Goal: Use online tool/utility: Utilize a website feature to perform a specific function

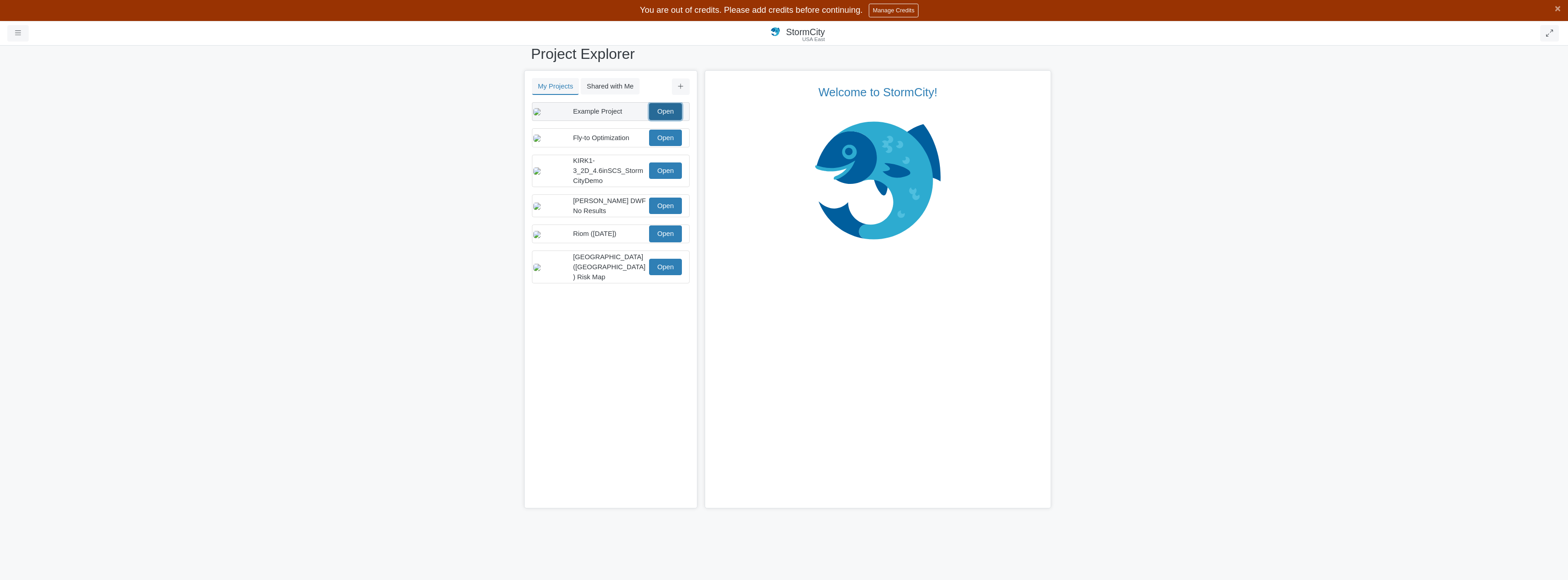
click at [668, 116] on link "Open" at bounding box center [665, 110] width 33 height 16
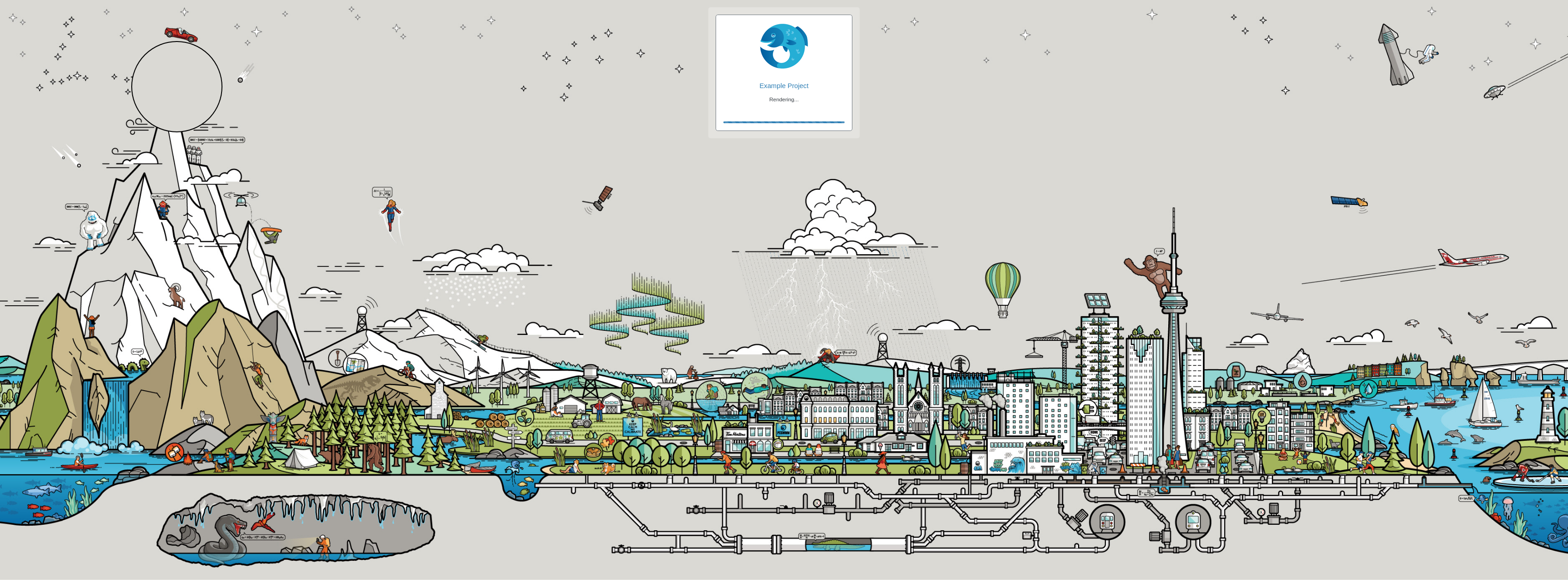
checkbox input "true"
checkbox input "false"
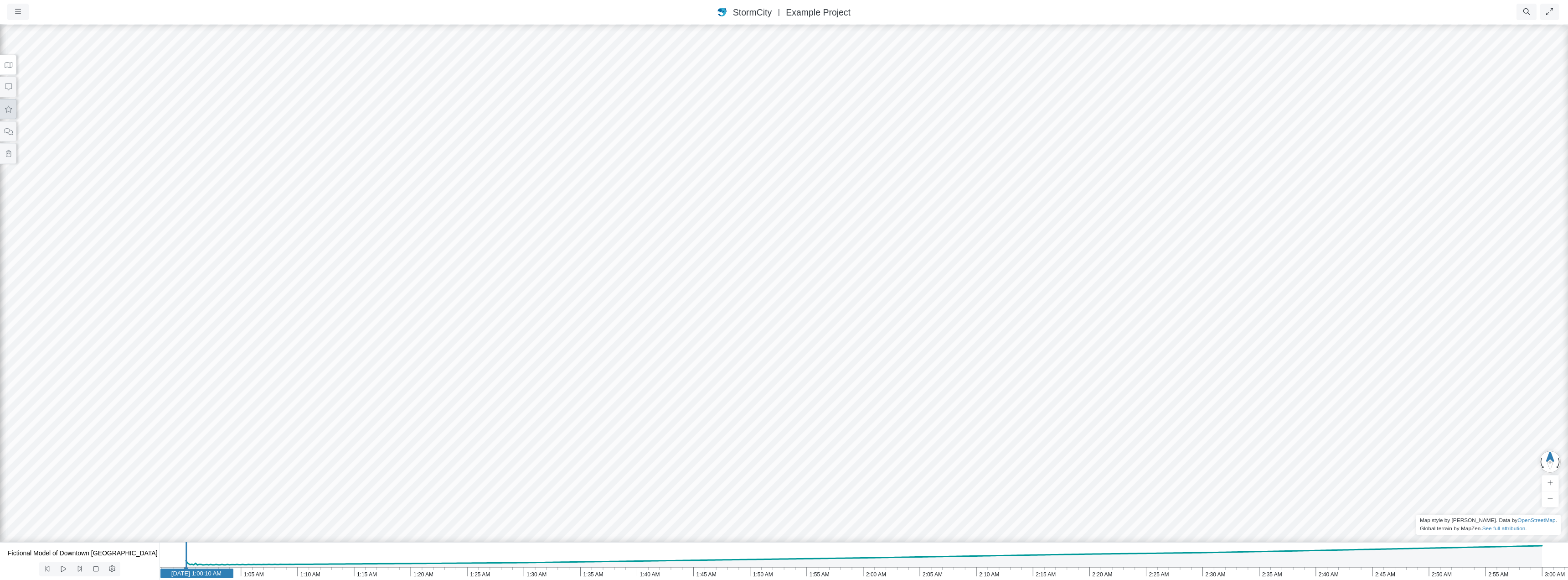
click at [12, 109] on icon at bounding box center [8, 110] width 7 height 7
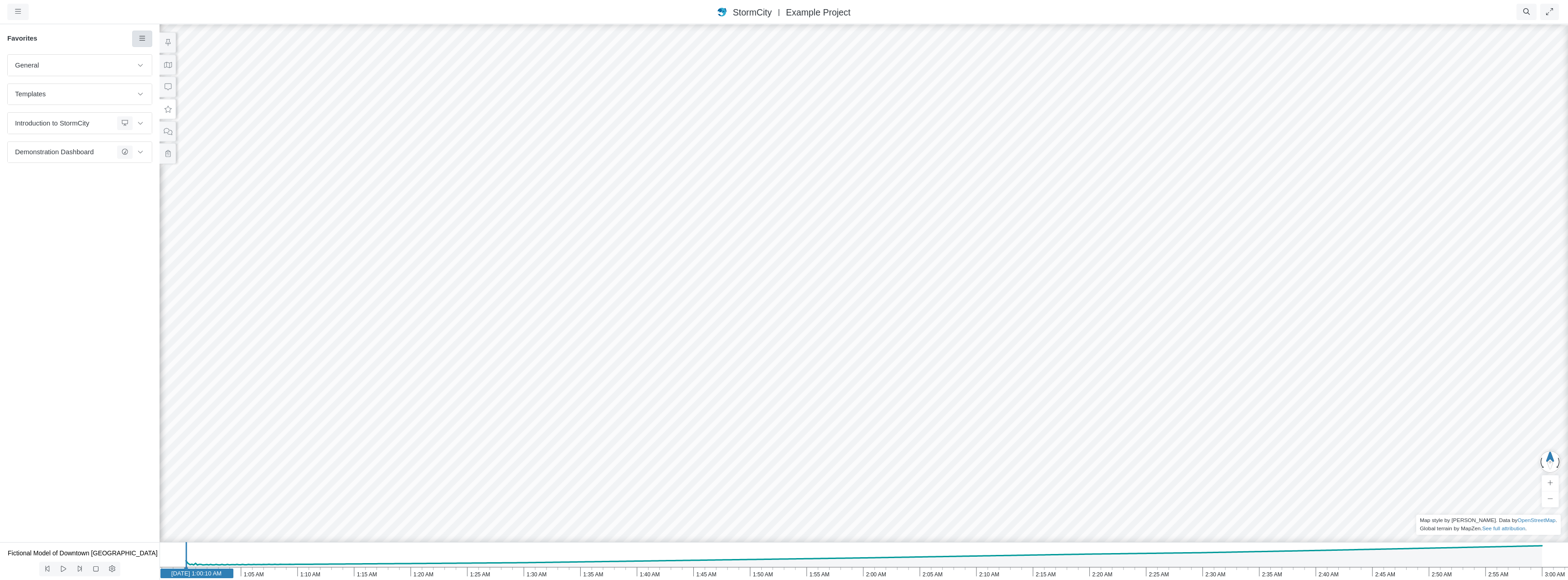
click at [141, 41] on icon at bounding box center [142, 39] width 8 height 7
click at [155, 56] on span "Add Favorite" at bounding box center [170, 56] width 38 height 8
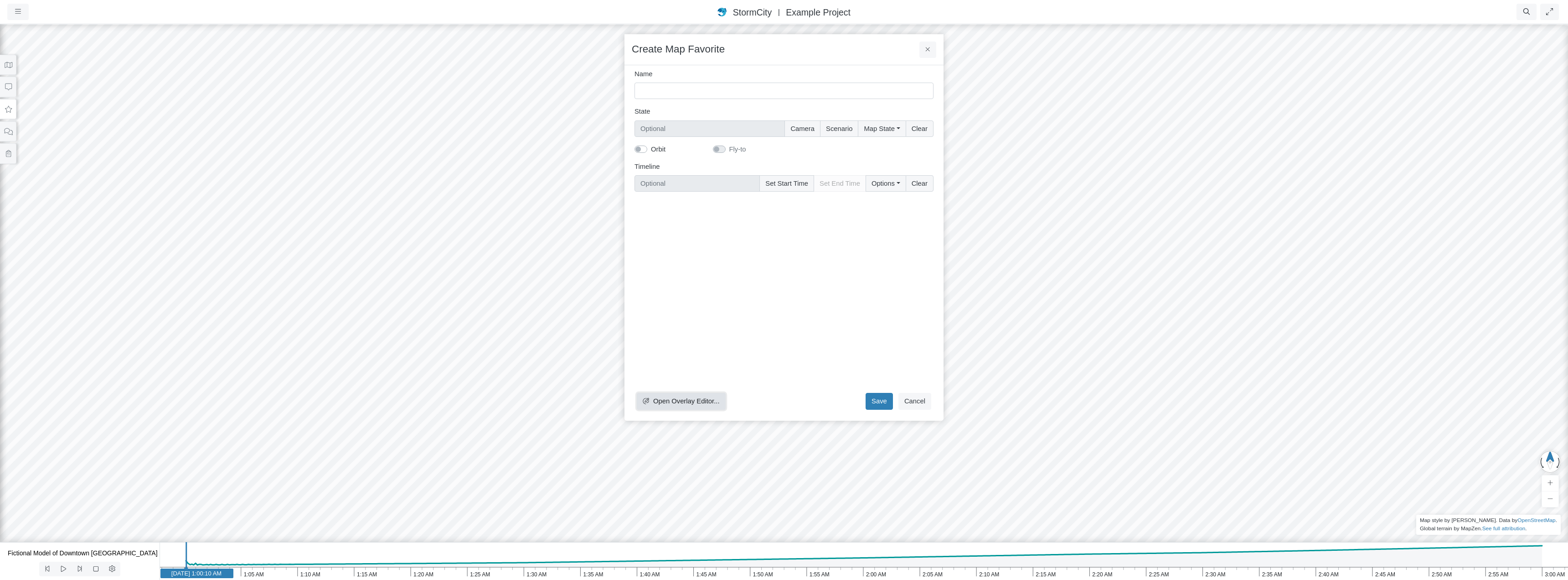
click at [693, 399] on span "Open Overlay Editor..." at bounding box center [686, 400] width 67 height 8
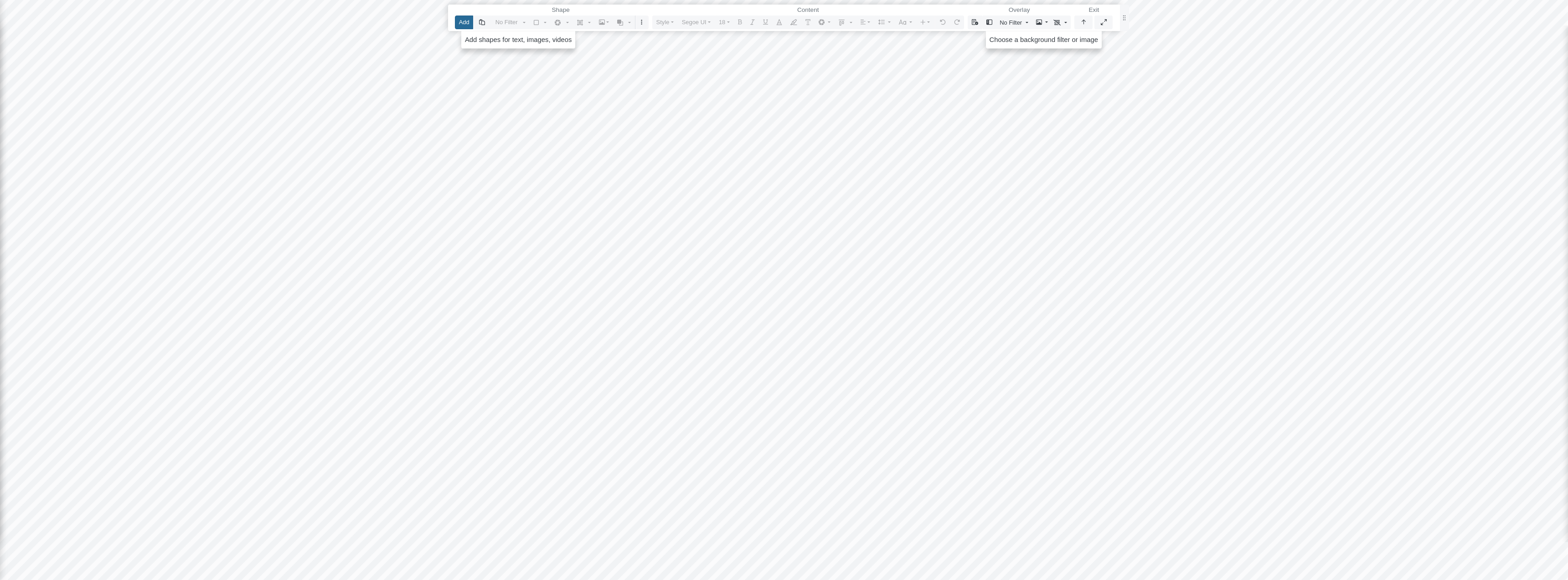
click at [462, 24] on button "Add" at bounding box center [464, 22] width 19 height 13
drag, startPoint x: 351, startPoint y: 154, endPoint x: 1239, endPoint y: 404, distance: 922.5
click at [1239, 404] on div at bounding box center [784, 290] width 1569 height 580
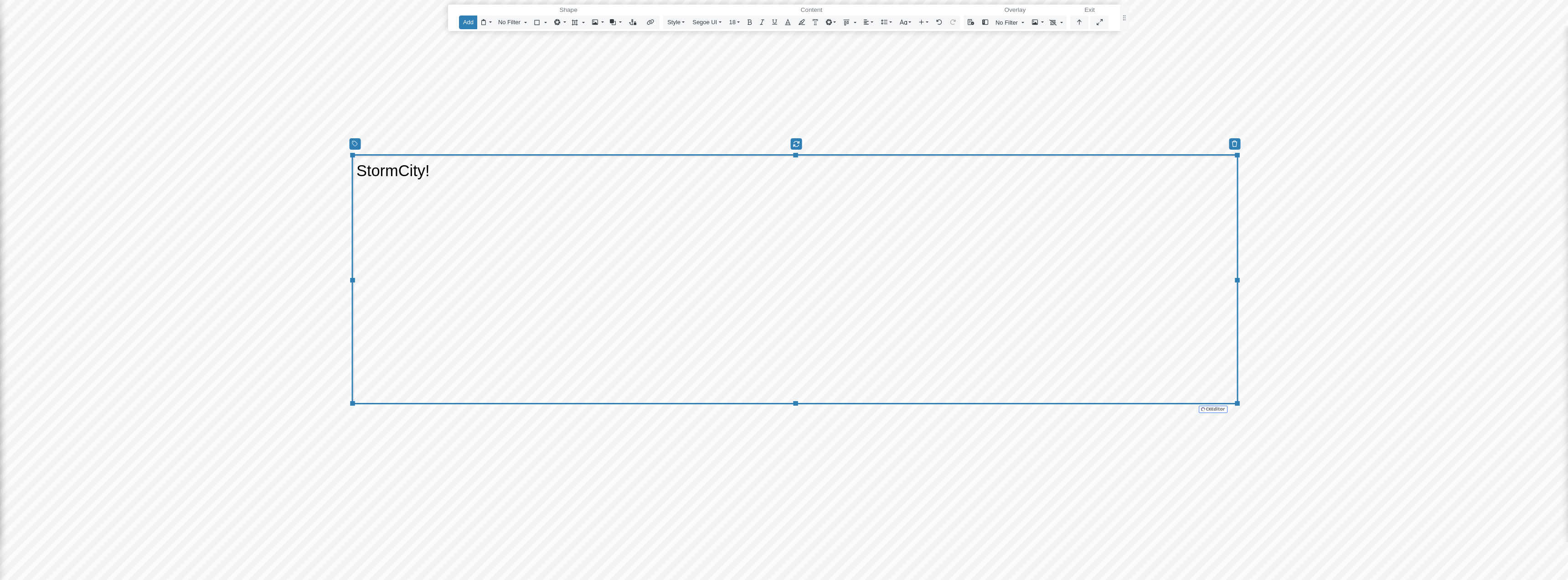
click at [388, 171] on span "StormCity!" at bounding box center [393, 171] width 73 height 24
click at [707, 21] on button "Segoe UI" at bounding box center [707, 22] width 37 height 13
click at [719, 175] on link "Lobster" at bounding box center [731, 177] width 78 height 13
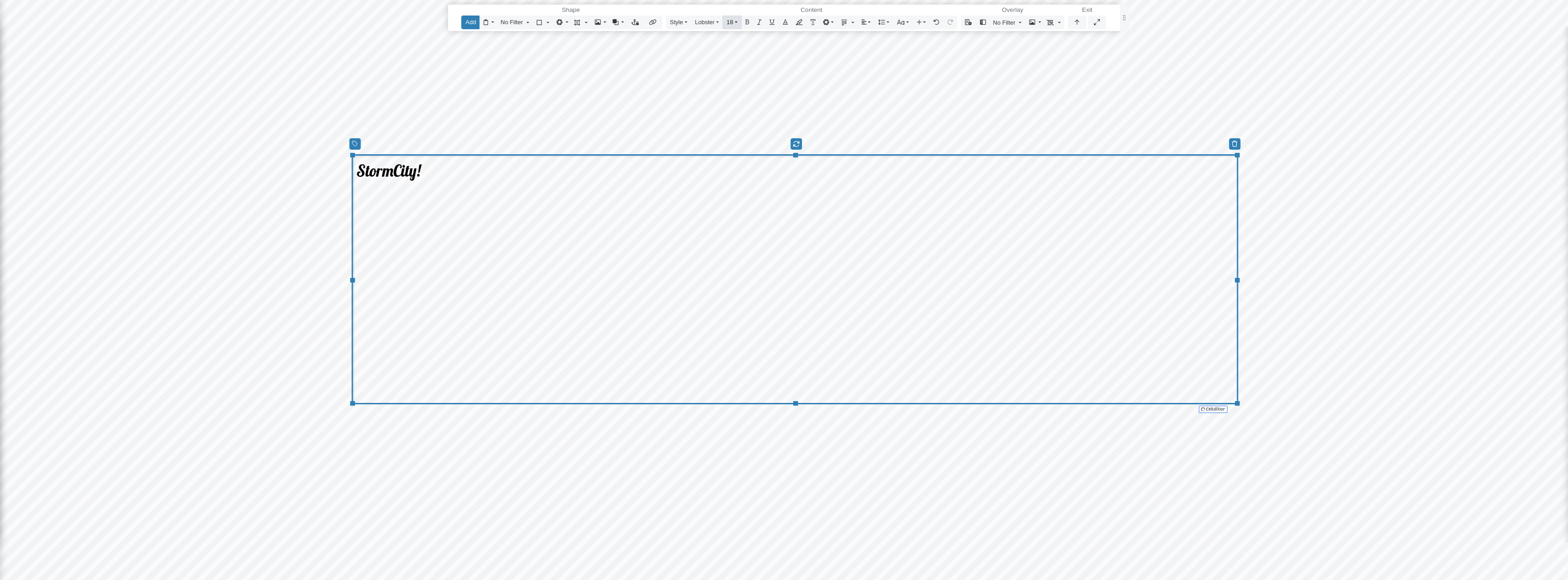
click at [734, 19] on button "18" at bounding box center [732, 22] width 19 height 13
click at [748, 218] on link "72" at bounding box center [742, 219] width 33 height 13
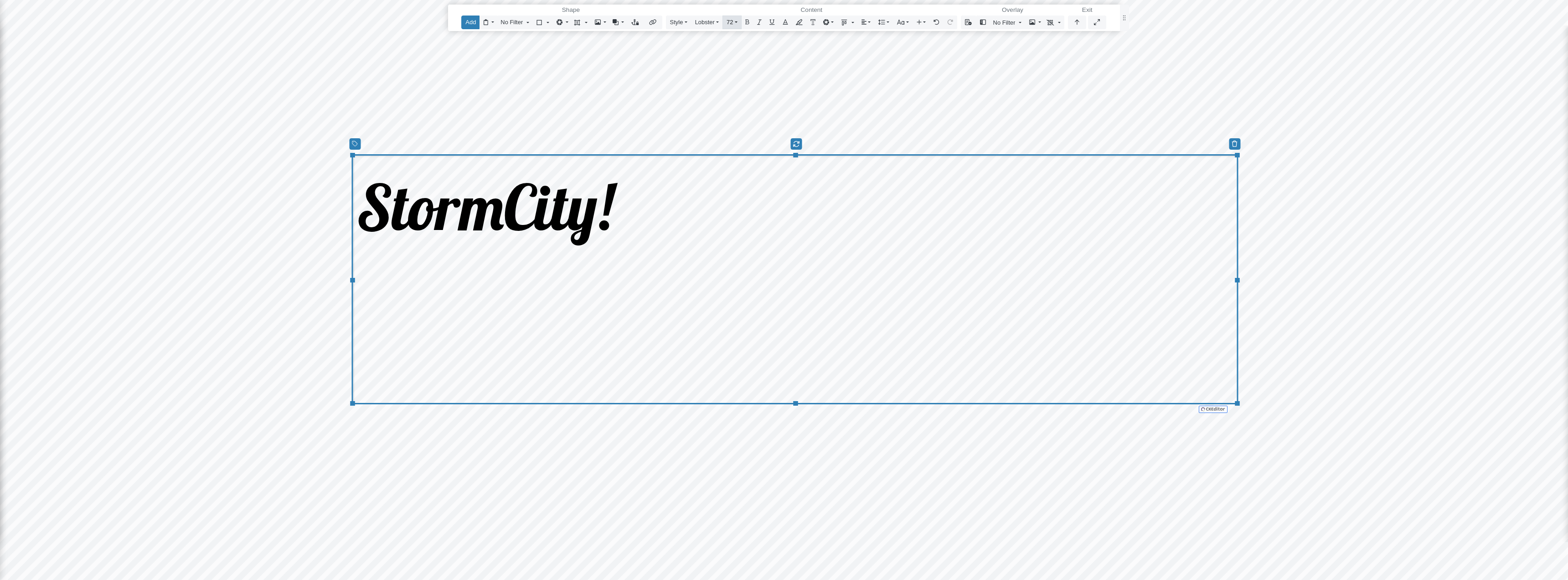
click at [730, 18] on button "72" at bounding box center [732, 22] width 19 height 13
click at [750, 245] on link "96" at bounding box center [742, 246] width 33 height 13
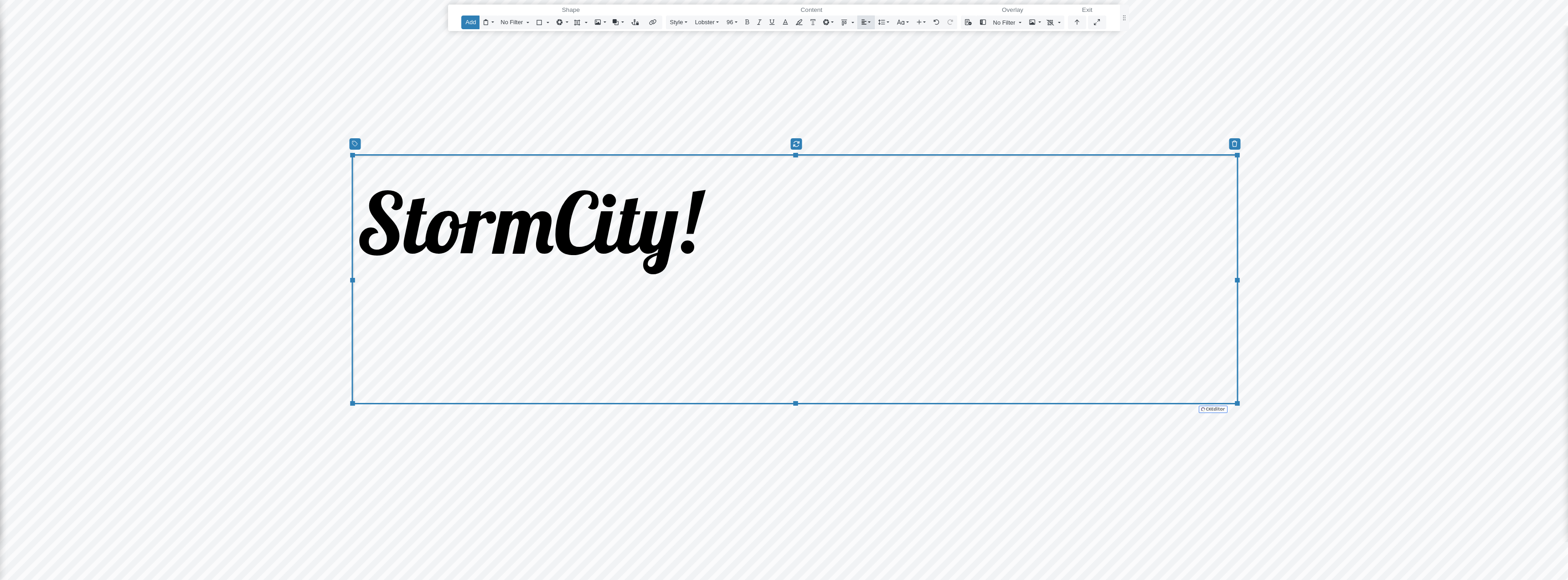
click at [862, 23] on icon "Editor toolbar" at bounding box center [864, 22] width 5 height 6
click at [872, 54] on icon "Editor toolbar" at bounding box center [875, 54] width 9 height 7
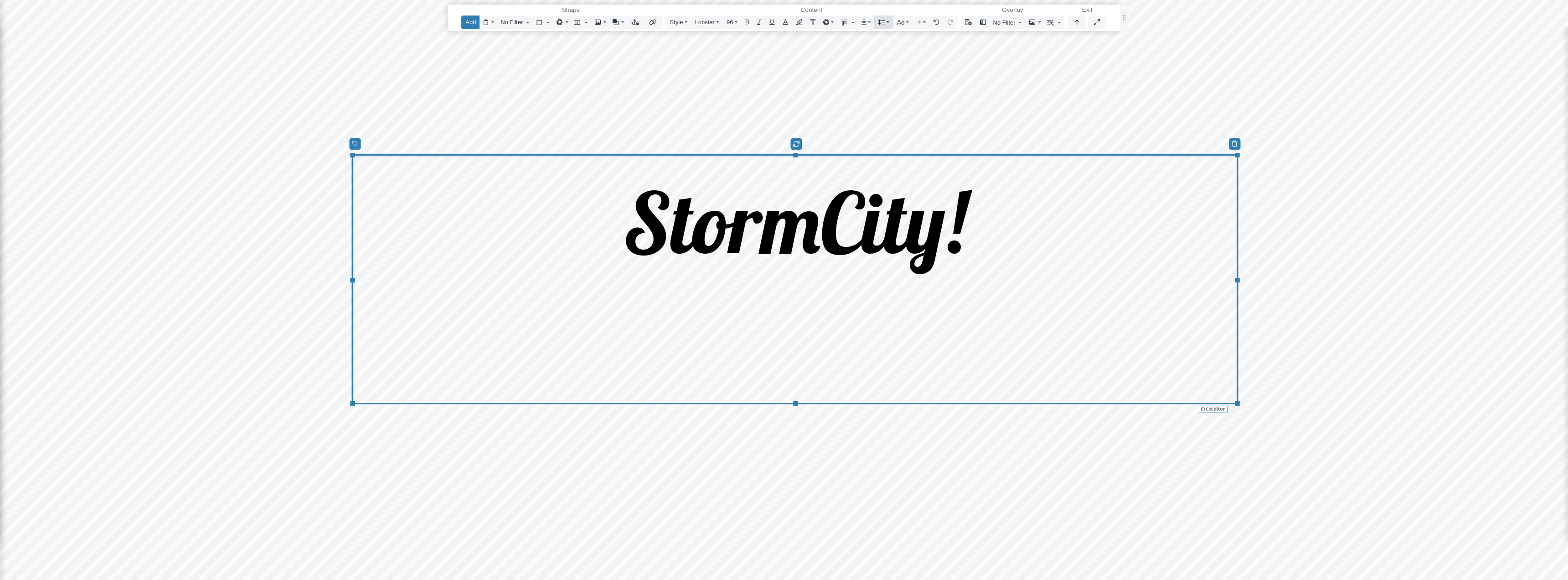
click at [882, 21] on icon "Editor toolbar" at bounding box center [882, 22] width 7 height 5
click at [843, 21] on icon "Editor toolbar" at bounding box center [843, 22] width 6 height 6
click at [864, 55] on span "Middle" at bounding box center [875, 54] width 21 height 10
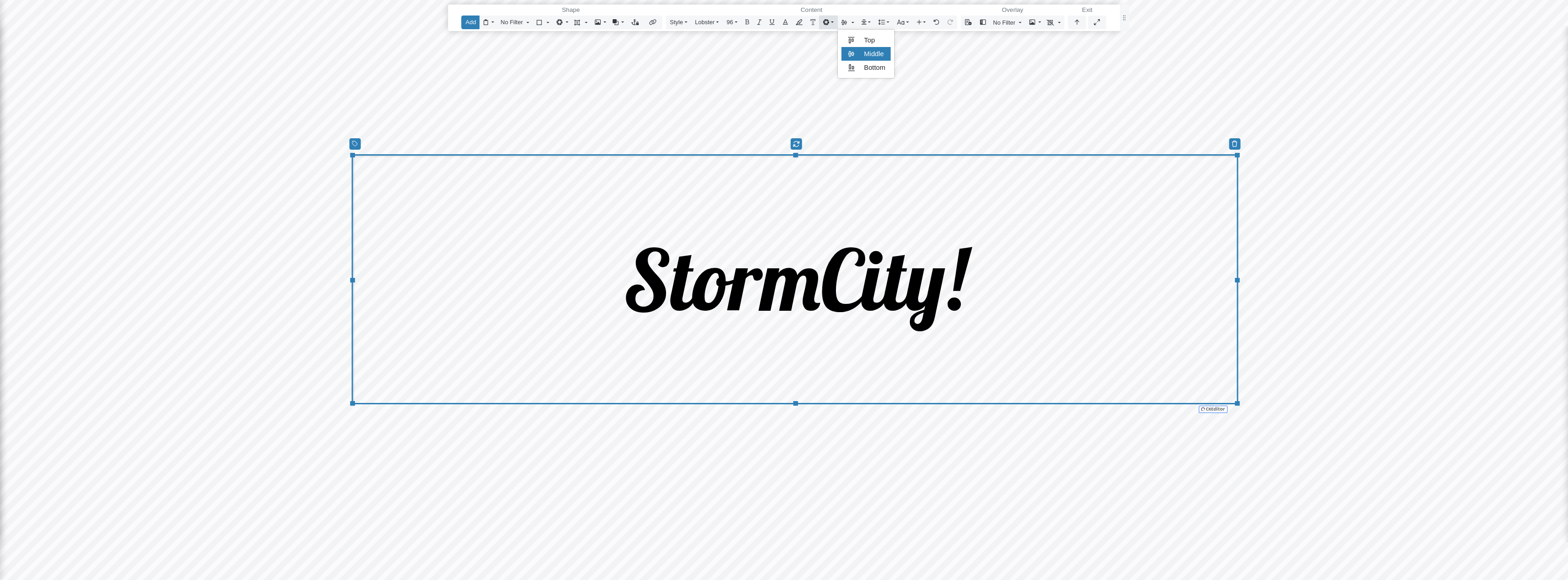
click at [829, 24] on button "Editor toolbar" at bounding box center [828, 22] width 19 height 13
click at [863, 95] on span "Extrude" at bounding box center [859, 95] width 24 height 10
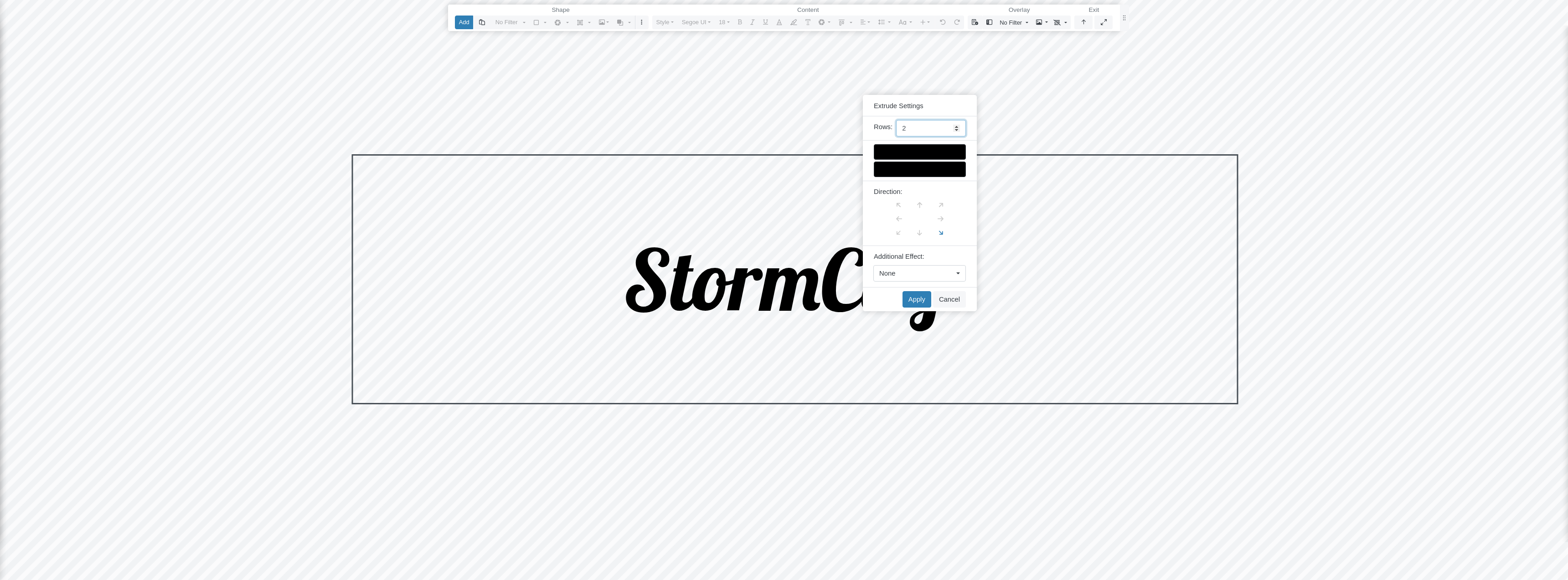
click at [959, 126] on input "2" at bounding box center [931, 127] width 70 height 16
type input "3"
click at [959, 126] on input "3" at bounding box center [931, 127] width 70 height 16
click at [915, 153] on div at bounding box center [919, 152] width 92 height 15
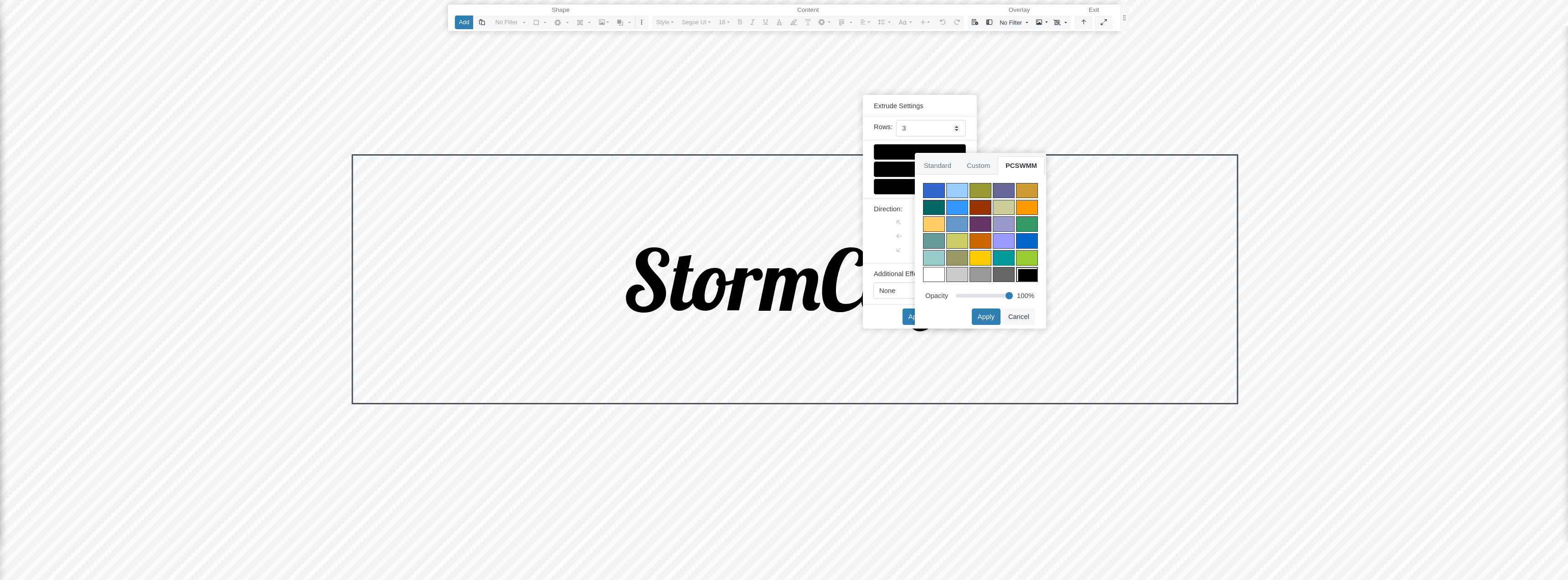
click at [983, 204] on div at bounding box center [981, 207] width 22 height 15
click at [988, 319] on button "Apply" at bounding box center [987, 316] width 29 height 16
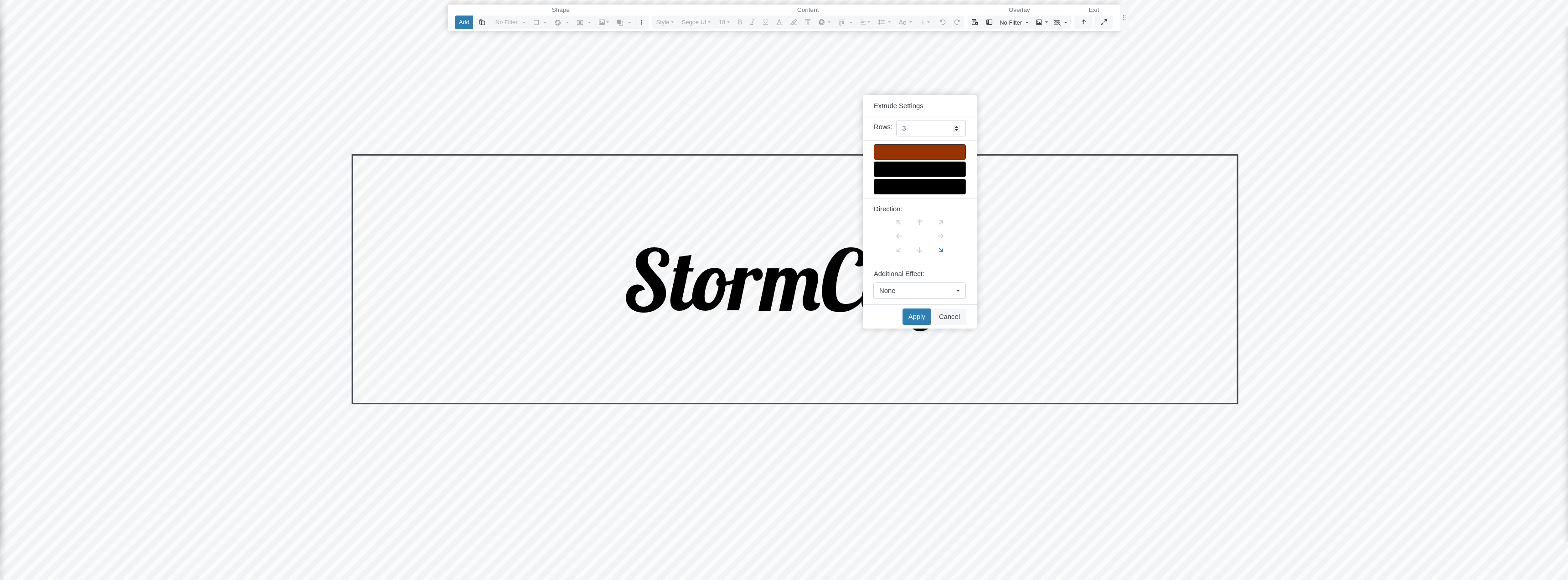
click at [928, 169] on div at bounding box center [919, 169] width 92 height 15
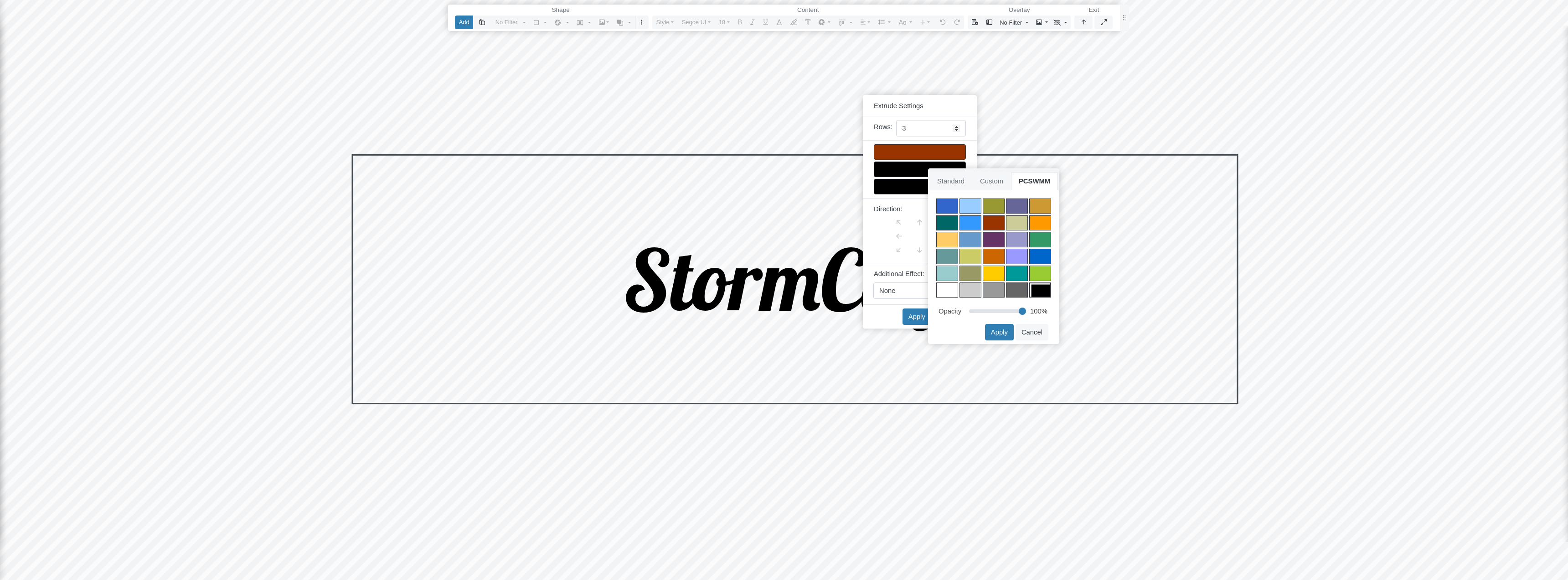
click at [993, 256] on div at bounding box center [994, 256] width 22 height 15
click at [1000, 332] on button "Apply" at bounding box center [999, 331] width 29 height 16
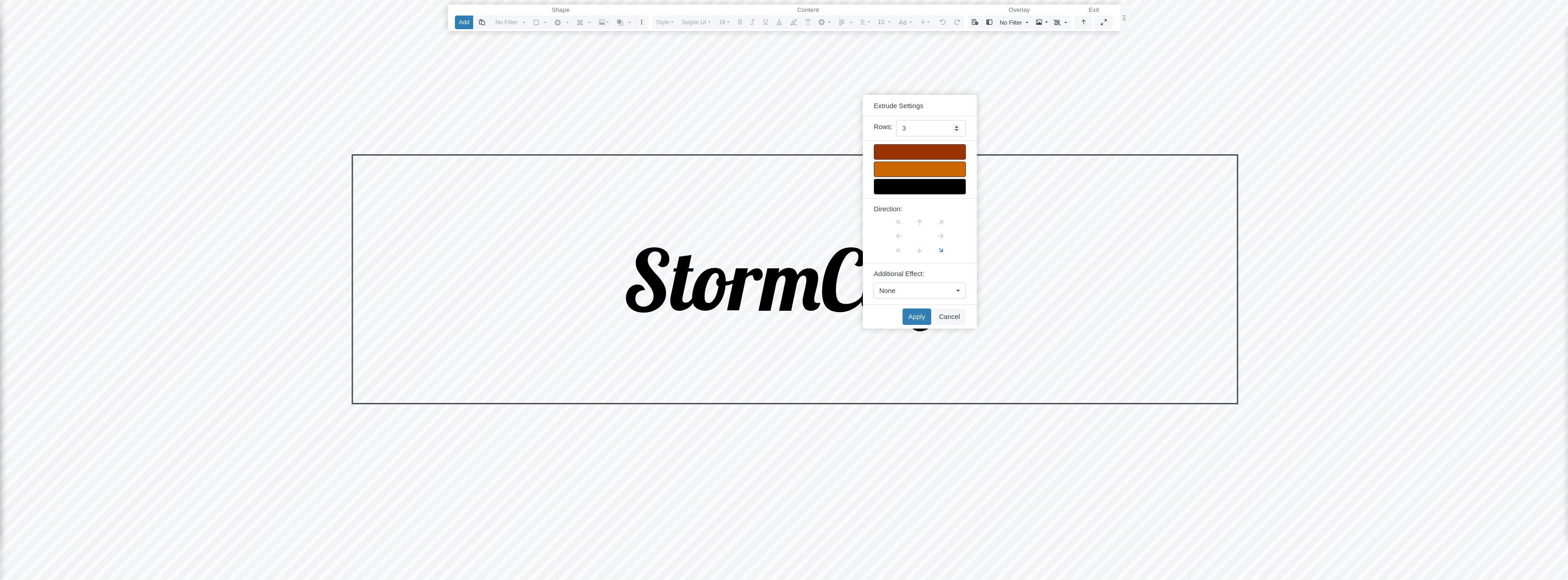
click at [935, 187] on div at bounding box center [919, 186] width 92 height 15
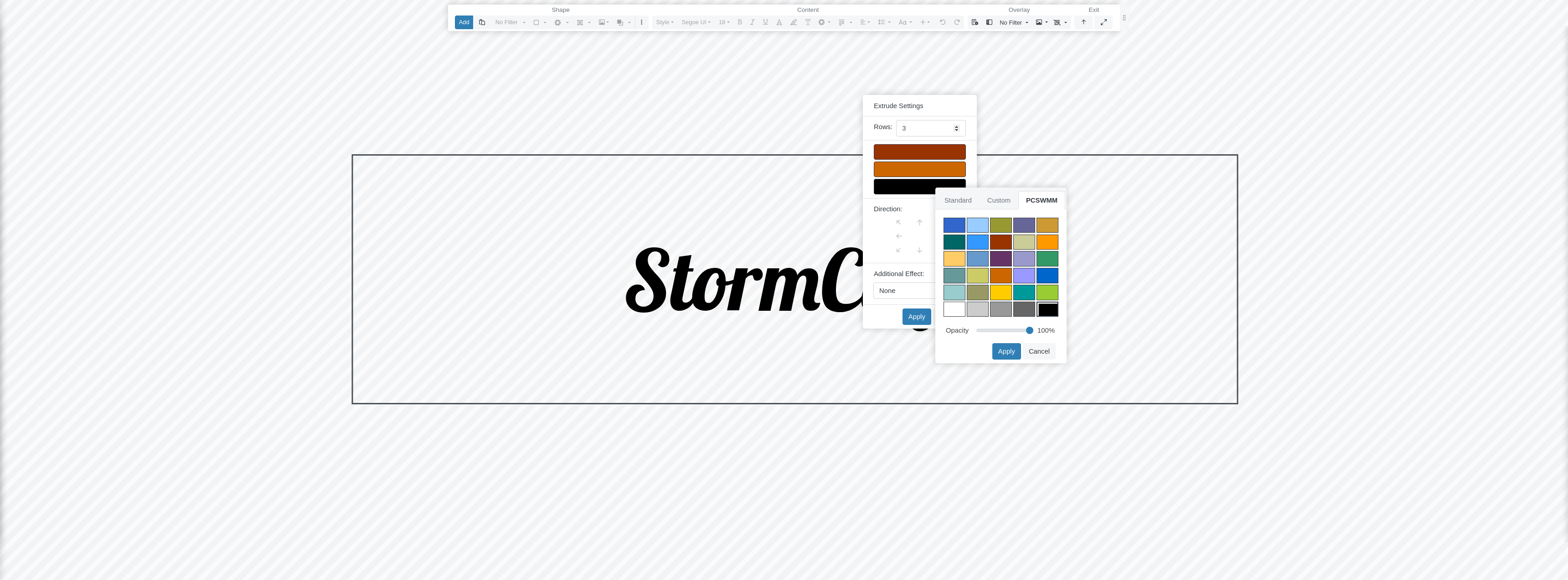
click at [999, 294] on div at bounding box center [1001, 293] width 22 height 15
click at [1010, 352] on button "Apply" at bounding box center [1007, 351] width 29 height 16
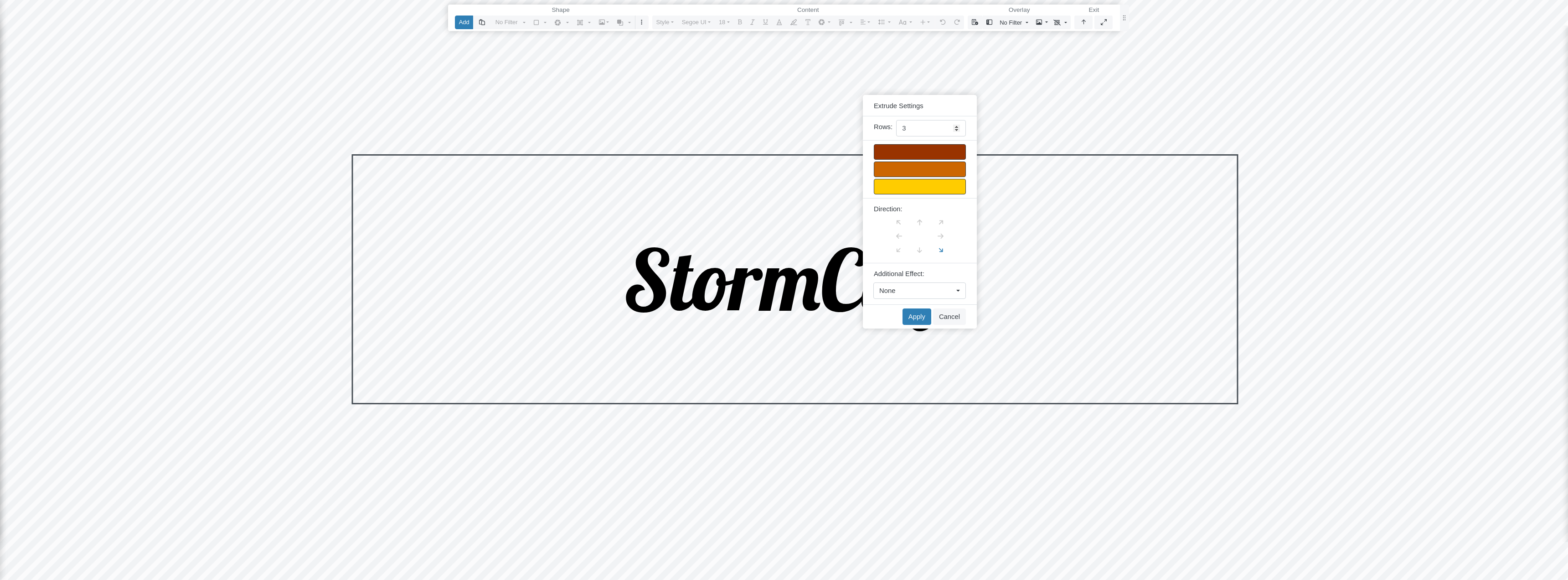
click at [946, 292] on div "None" at bounding box center [916, 291] width 73 height 10
click at [925, 321] on div "Drop Shadow" at bounding box center [920, 324] width 81 height 10
click at [918, 316] on button "Apply" at bounding box center [917, 316] width 29 height 16
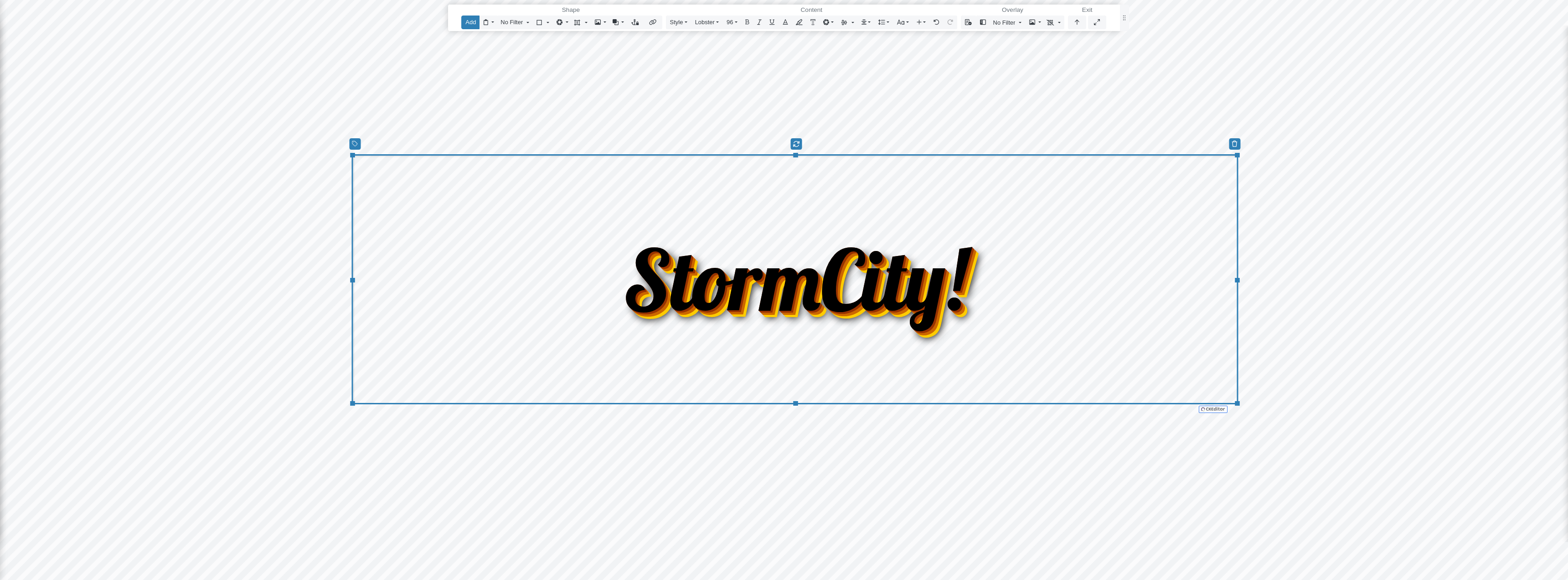
click at [1047, 236] on p "StormCity!" at bounding box center [795, 278] width 876 height 126
click at [795, 282] on span "StormCity!" at bounding box center [795, 278] width 343 height 126
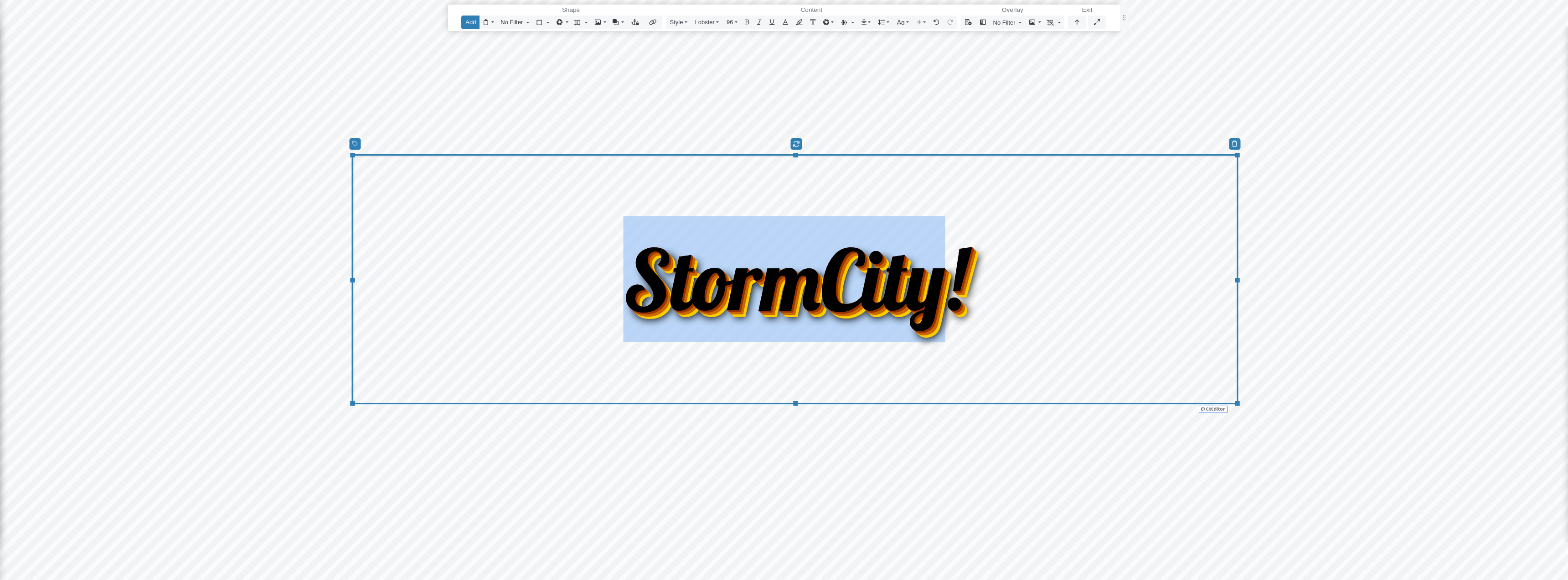
click at [795, 282] on span "StormCity!" at bounding box center [795, 278] width 343 height 126
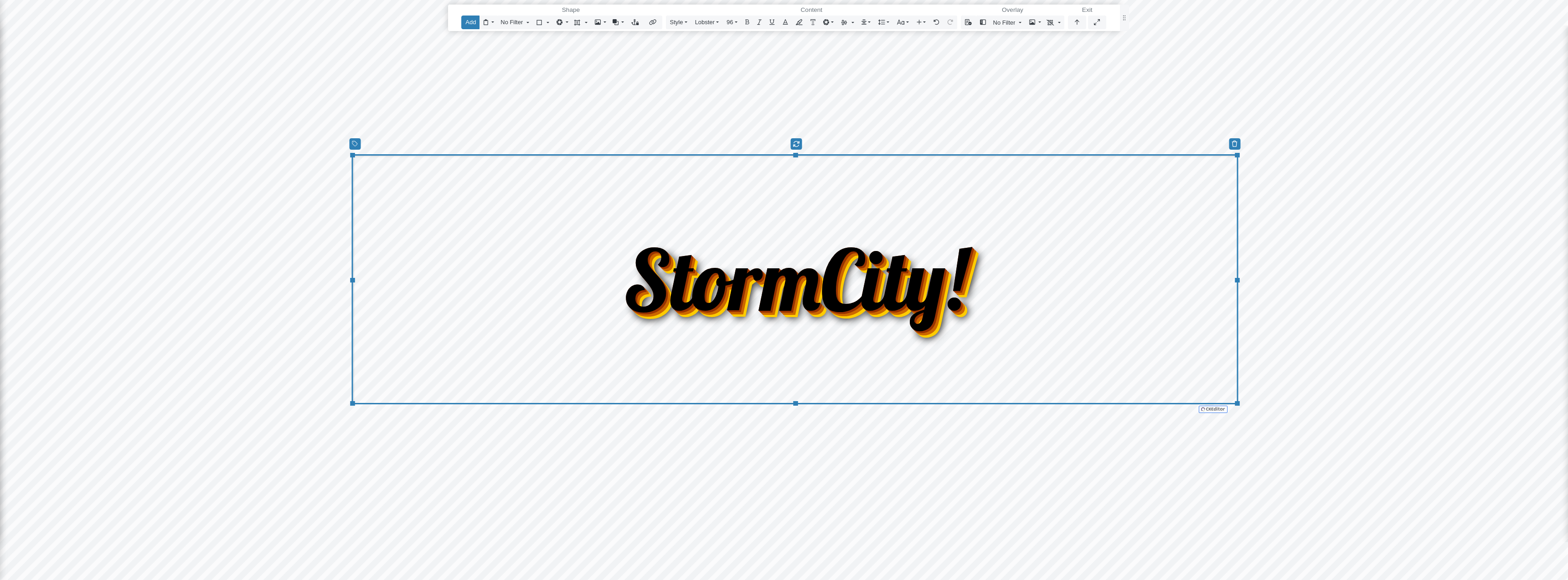
click at [795, 282] on span "StormCity!" at bounding box center [795, 278] width 343 height 126
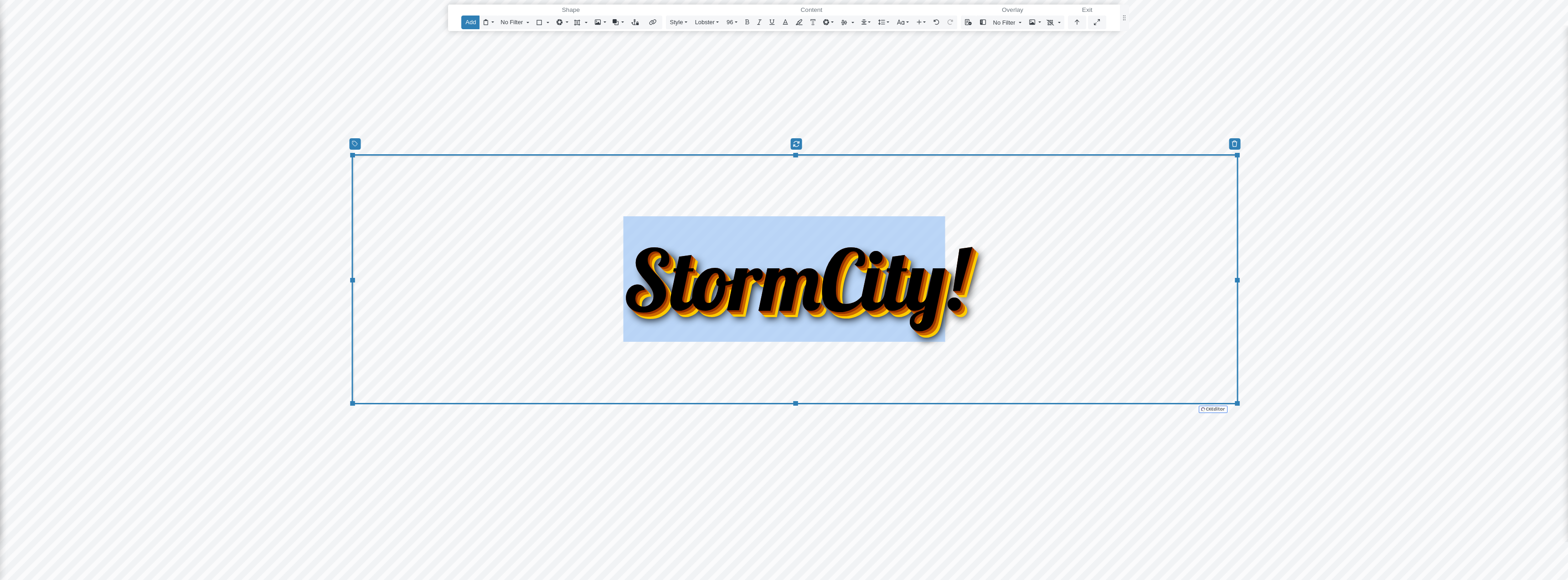
click at [795, 282] on span "StormCity!" at bounding box center [795, 278] width 343 height 126
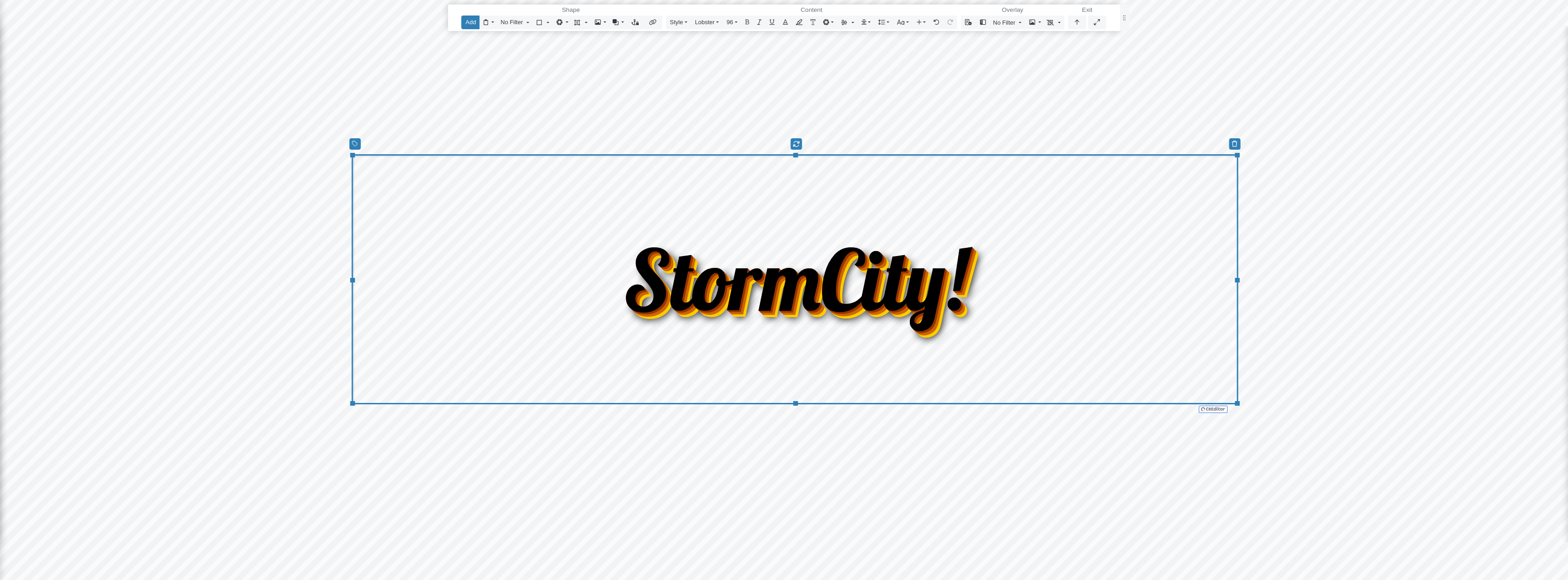
click at [795, 282] on span "StormCity!" at bounding box center [795, 278] width 343 height 126
click at [785, 23] on icon "Editor toolbar" at bounding box center [785, 22] width 6 height 6
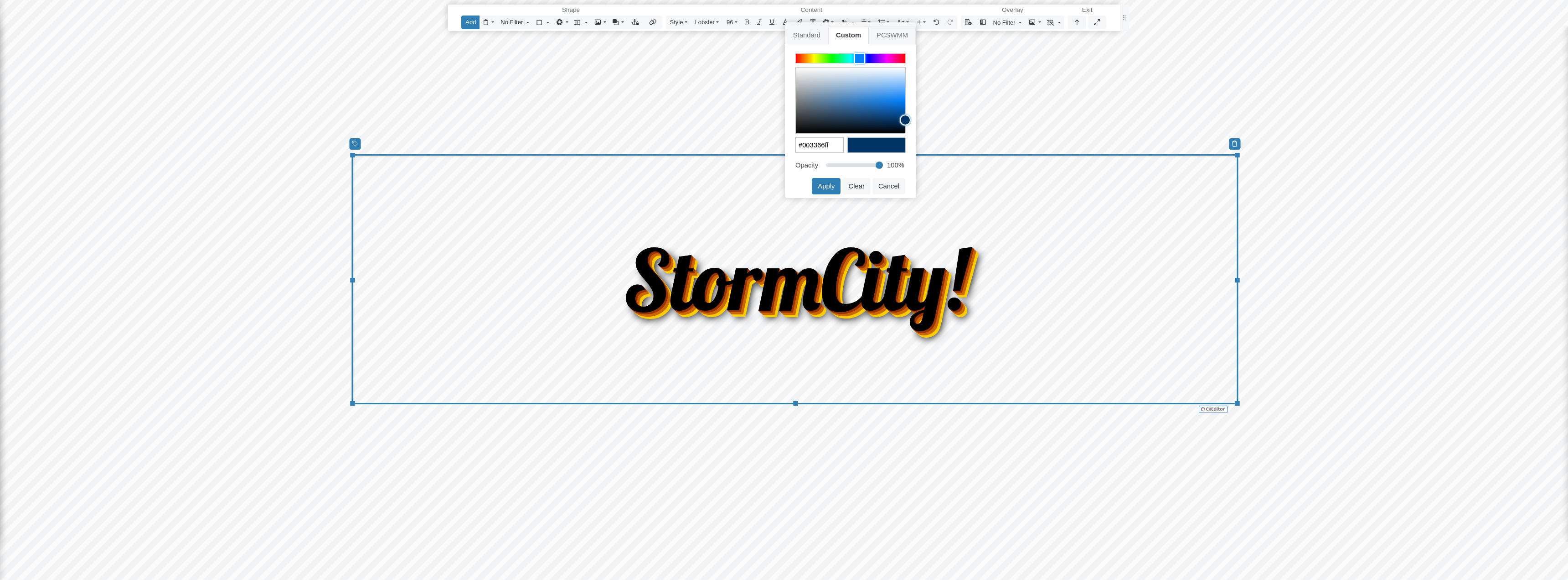
click at [887, 35] on span "PCSWMM" at bounding box center [892, 35] width 47 height 19
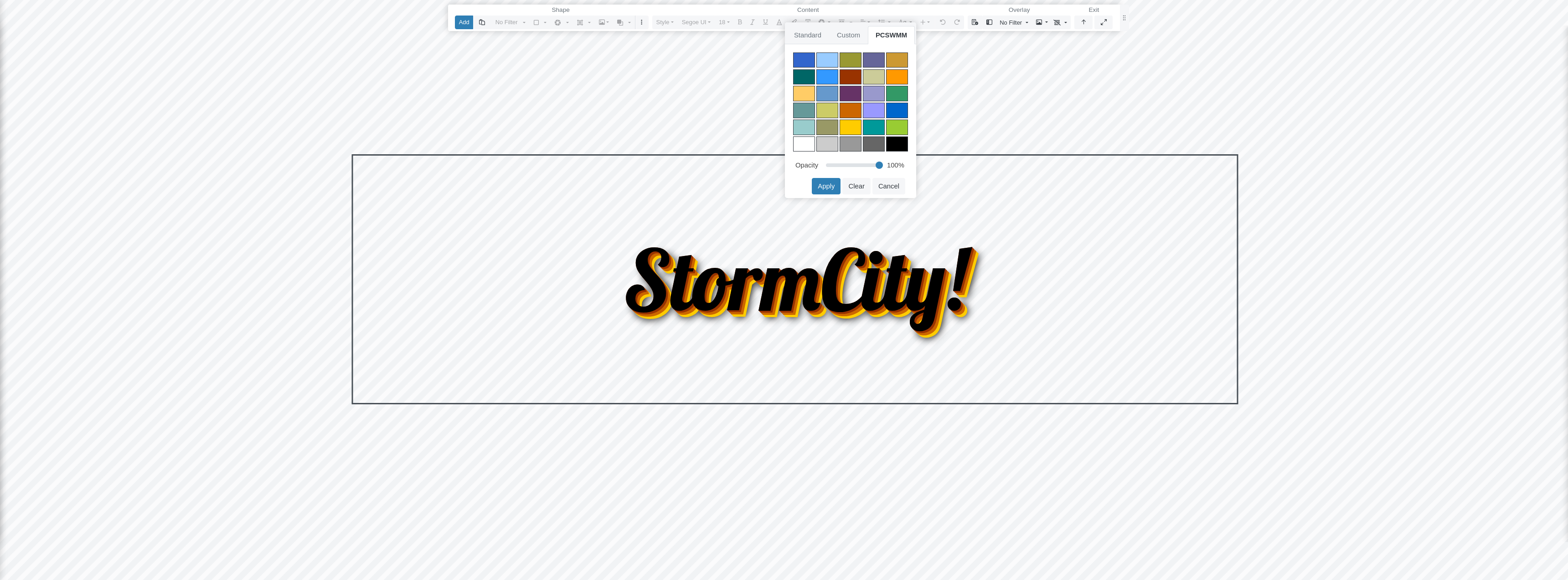
click at [807, 142] on div at bounding box center [804, 144] width 22 height 15
click at [830, 187] on button "Apply" at bounding box center [827, 185] width 29 height 16
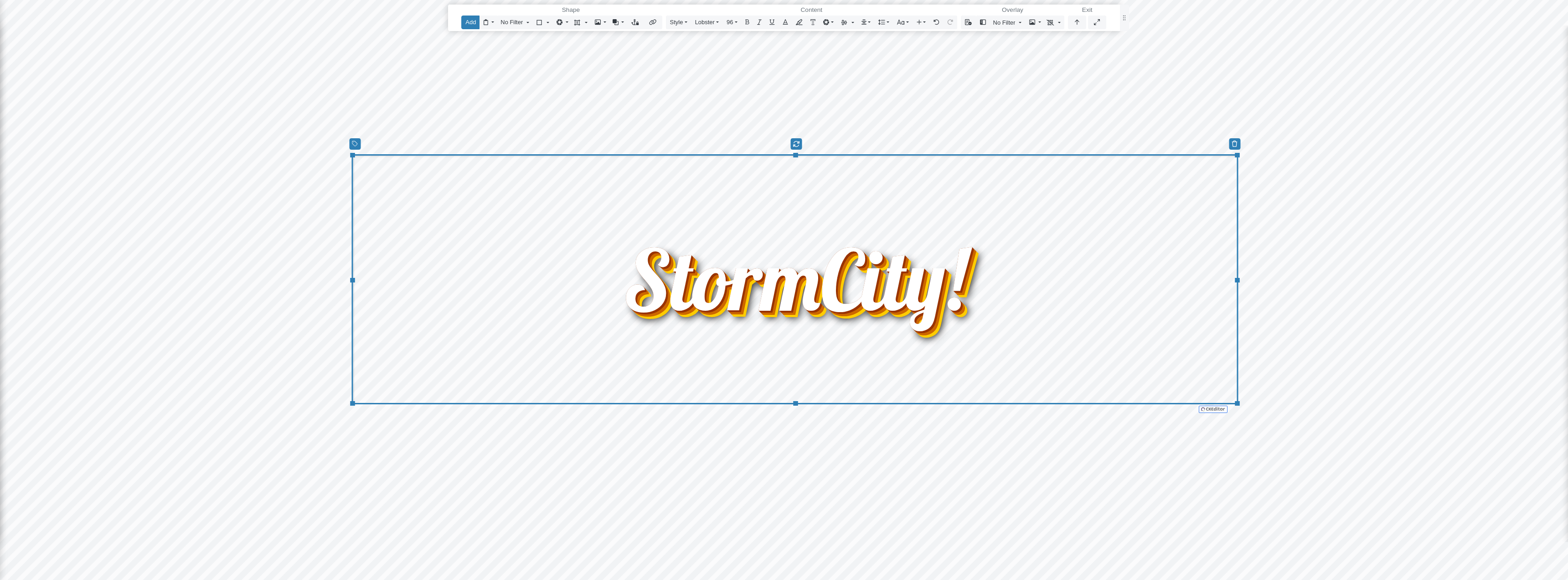
click at [1030, 213] on div "StormCity!" at bounding box center [795, 279] width 886 height 250
click at [789, 287] on span "StormCity!" at bounding box center [795, 278] width 343 height 126
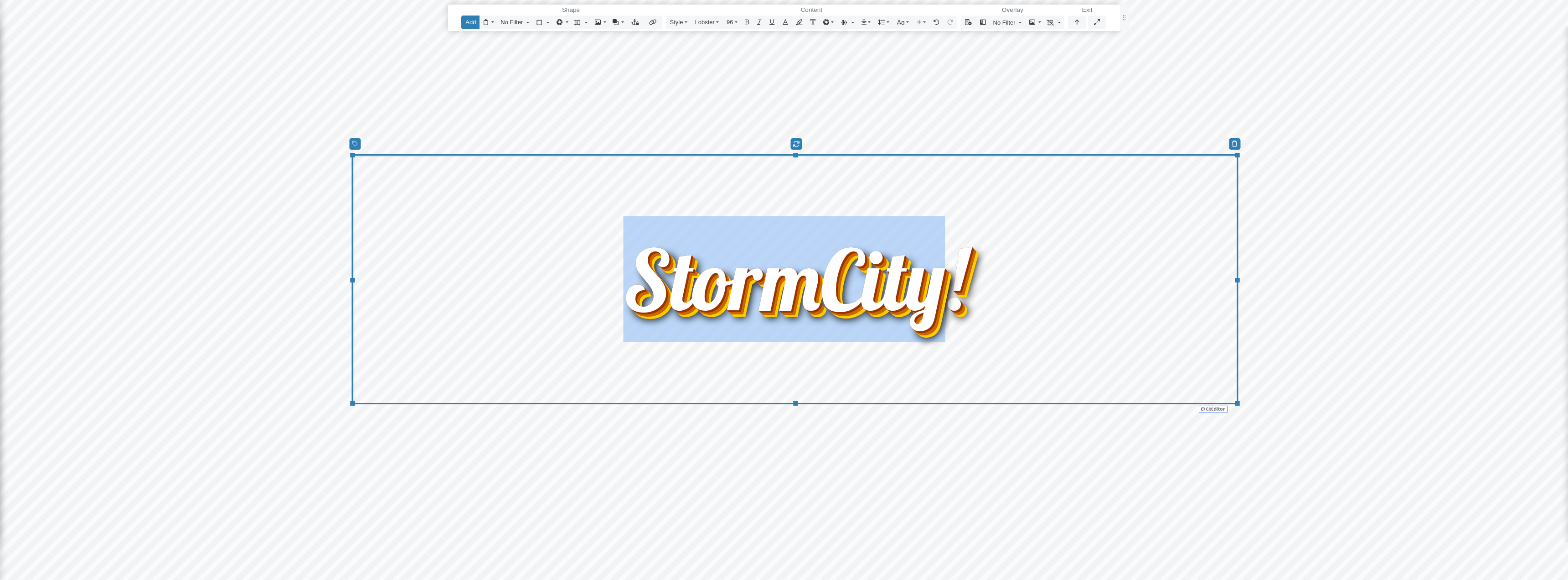
click at [789, 287] on span "StormCity!" at bounding box center [795, 278] width 343 height 126
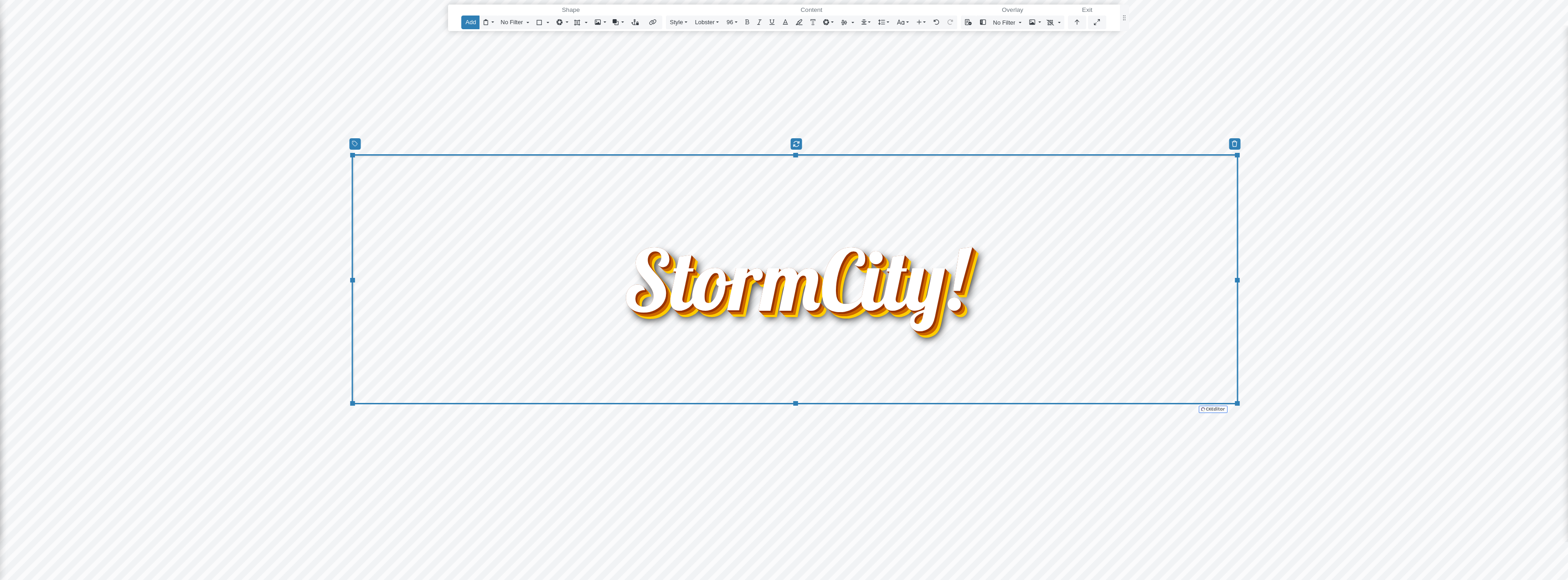
click at [789, 287] on span "StormCity!" at bounding box center [795, 278] width 343 height 126
click at [812, 24] on icon "Editor toolbar" at bounding box center [813, 22] width 5 height 6
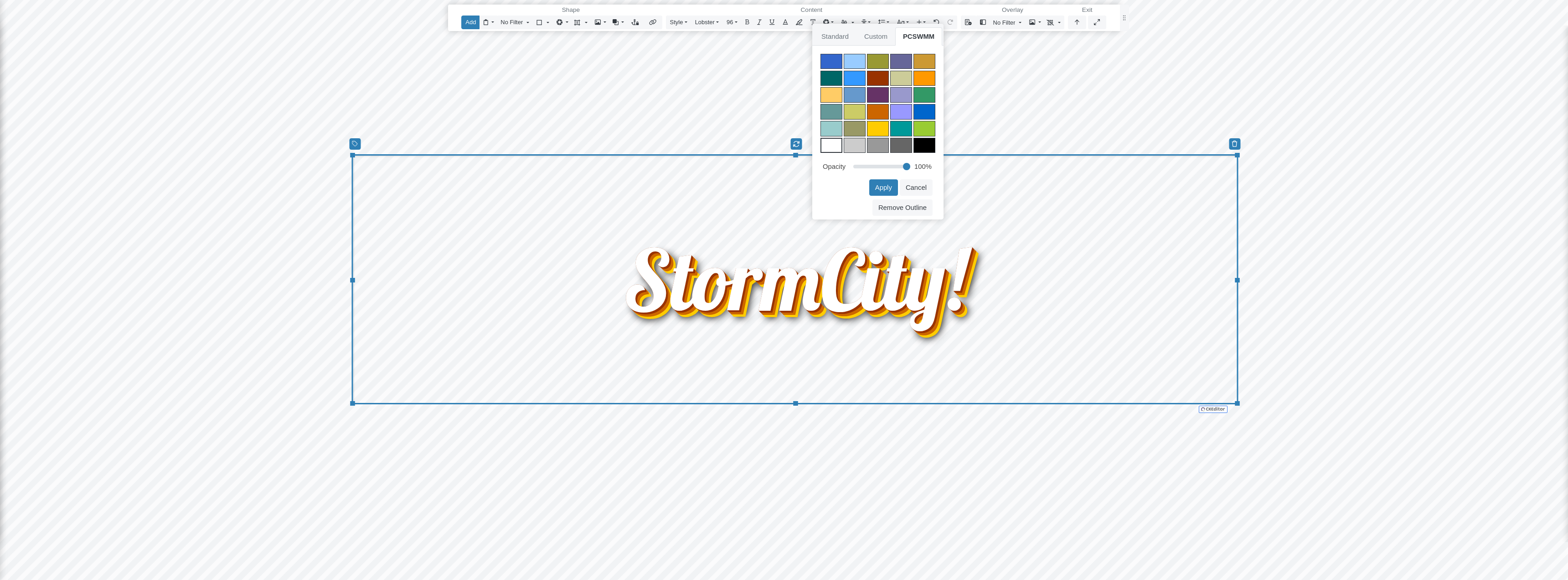
click at [875, 78] on div at bounding box center [878, 78] width 22 height 15
click at [887, 185] on button "Apply" at bounding box center [884, 187] width 29 height 16
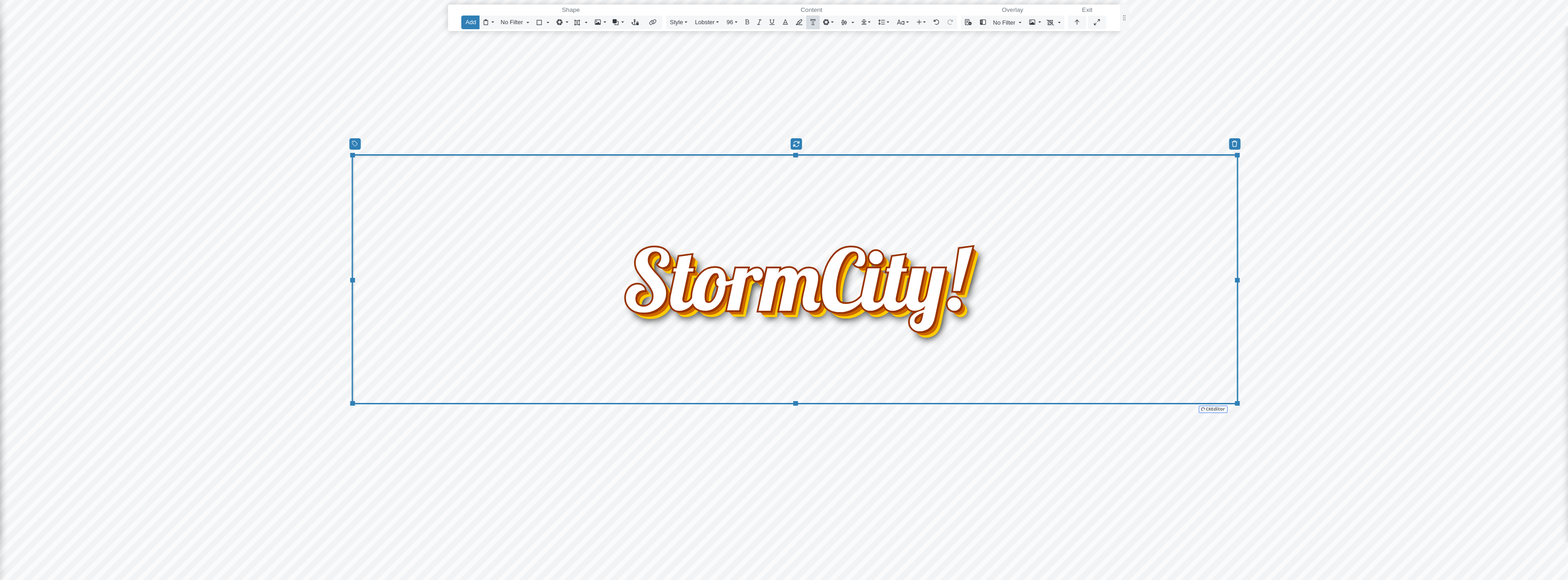
click at [1075, 224] on p "StormCity!" at bounding box center [795, 278] width 876 height 126
click at [1104, 218] on p "StormCity!" at bounding box center [795, 278] width 876 height 126
click at [1117, 121] on div "Reset Content StormCity!" at bounding box center [784, 290] width 1569 height 580
click at [1354, 164] on div "Reset Content StormCity!" at bounding box center [784, 290] width 1569 height 580
